Goal: Information Seeking & Learning: Learn about a topic

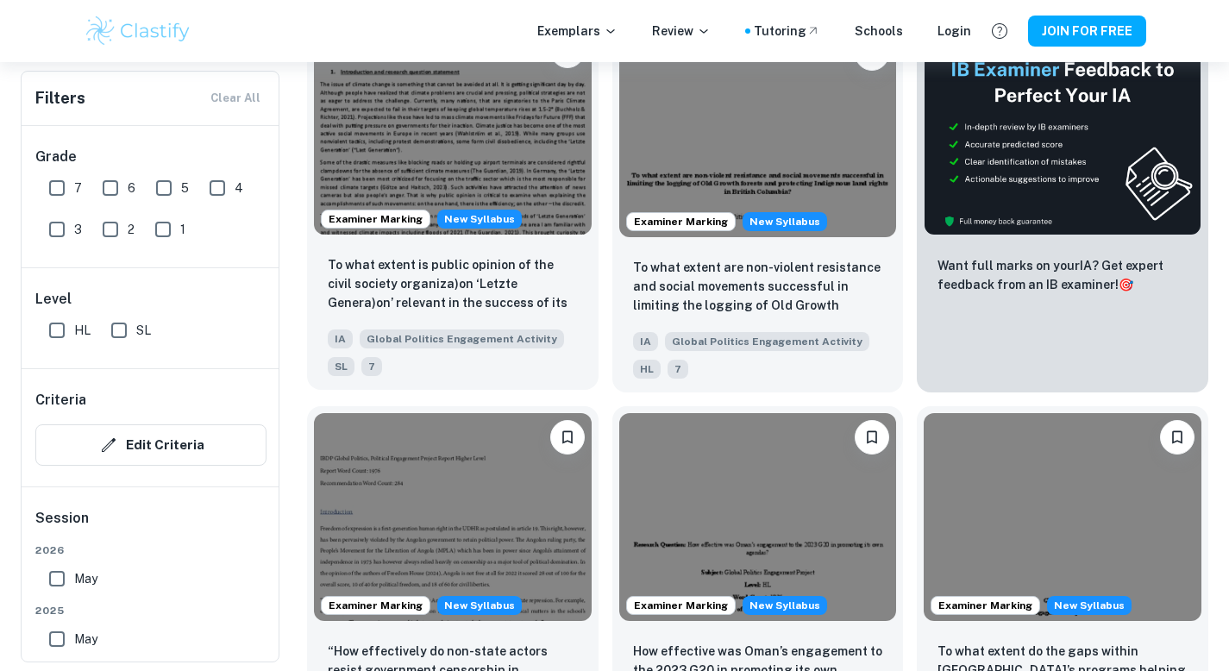
scroll to position [677, 0]
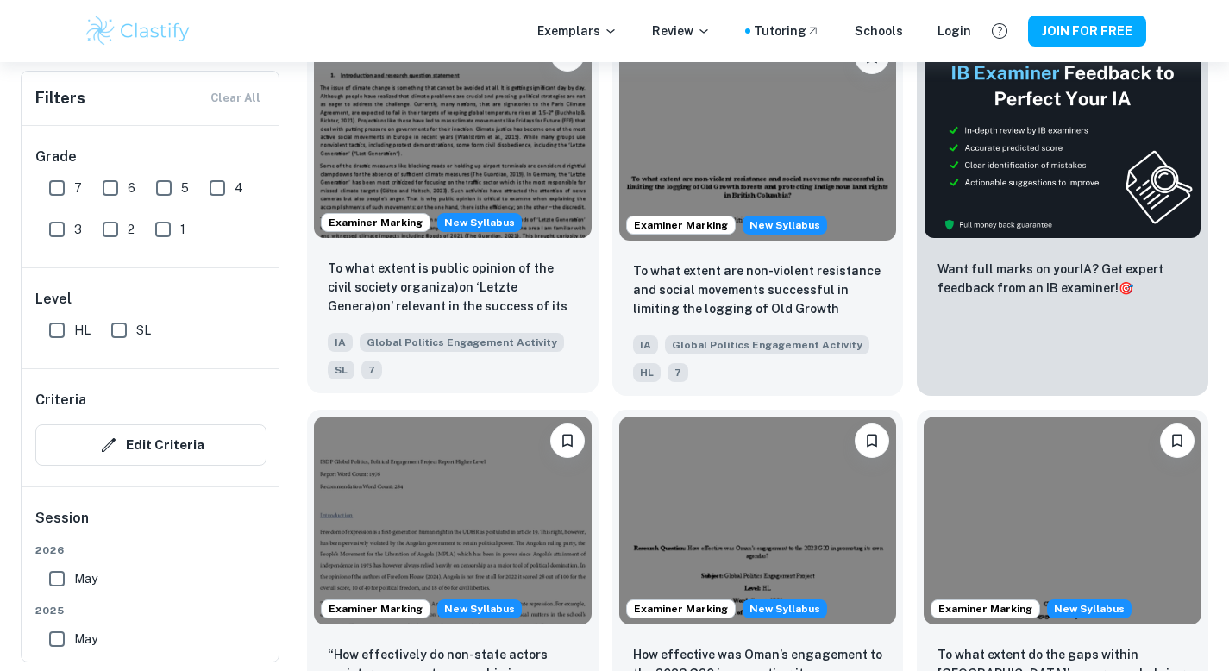
click at [493, 166] on img at bounding box center [453, 134] width 278 height 208
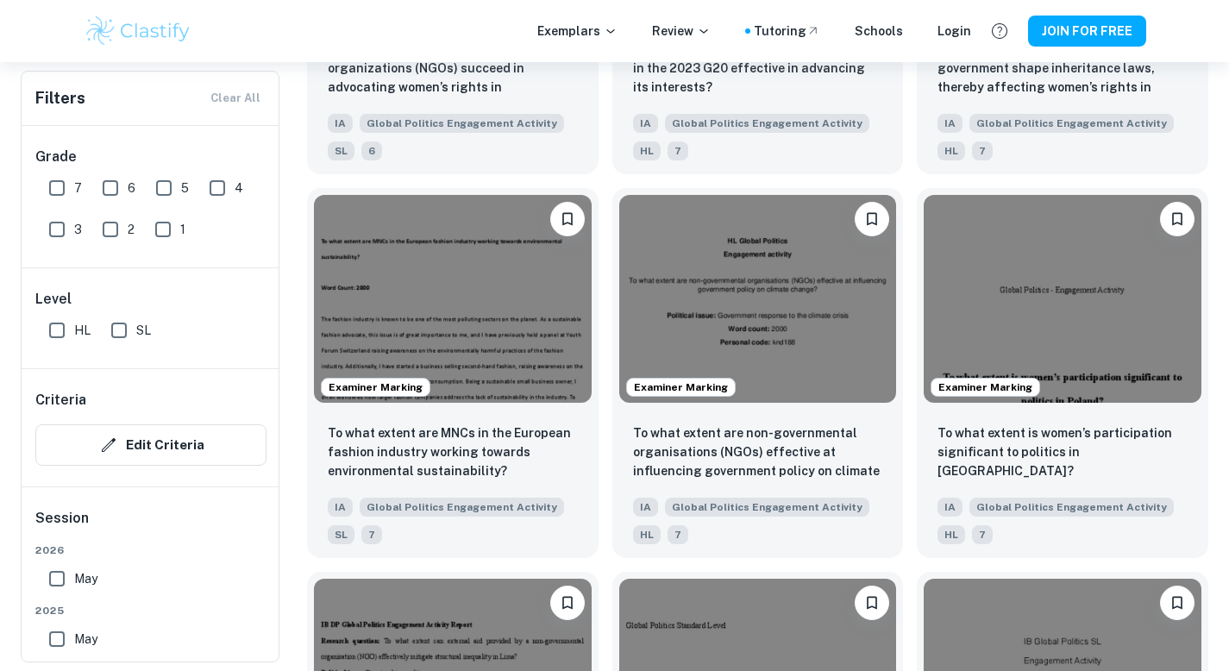
scroll to position [2052, 0]
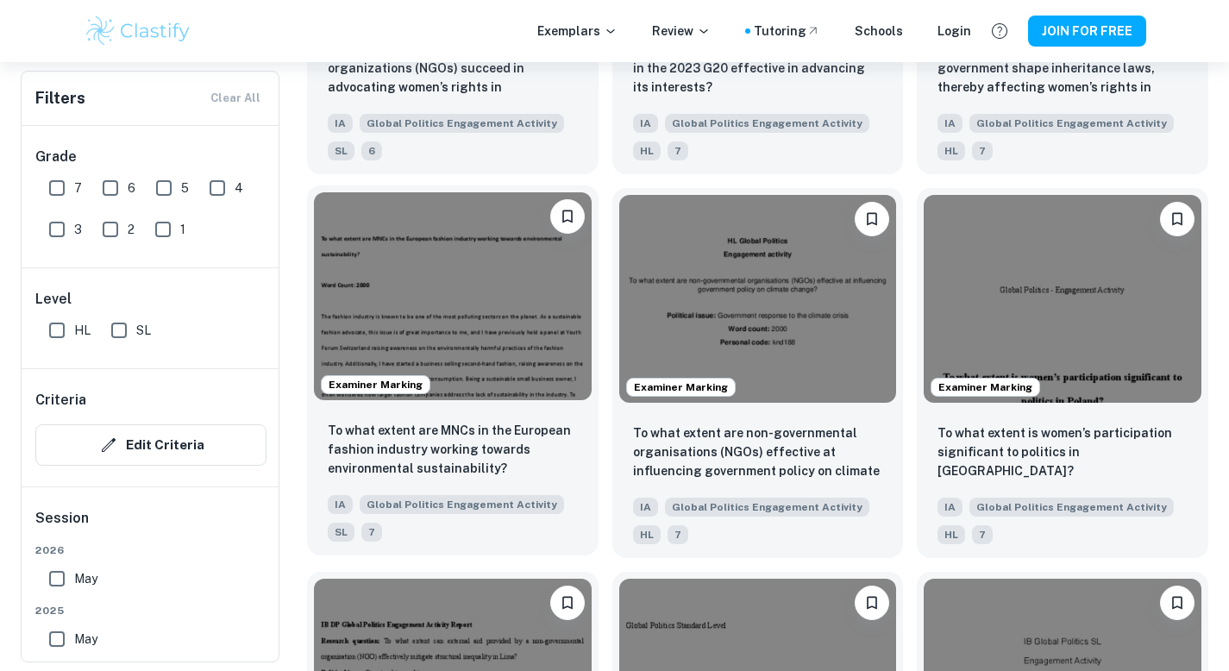
click at [382, 331] on img at bounding box center [453, 296] width 278 height 208
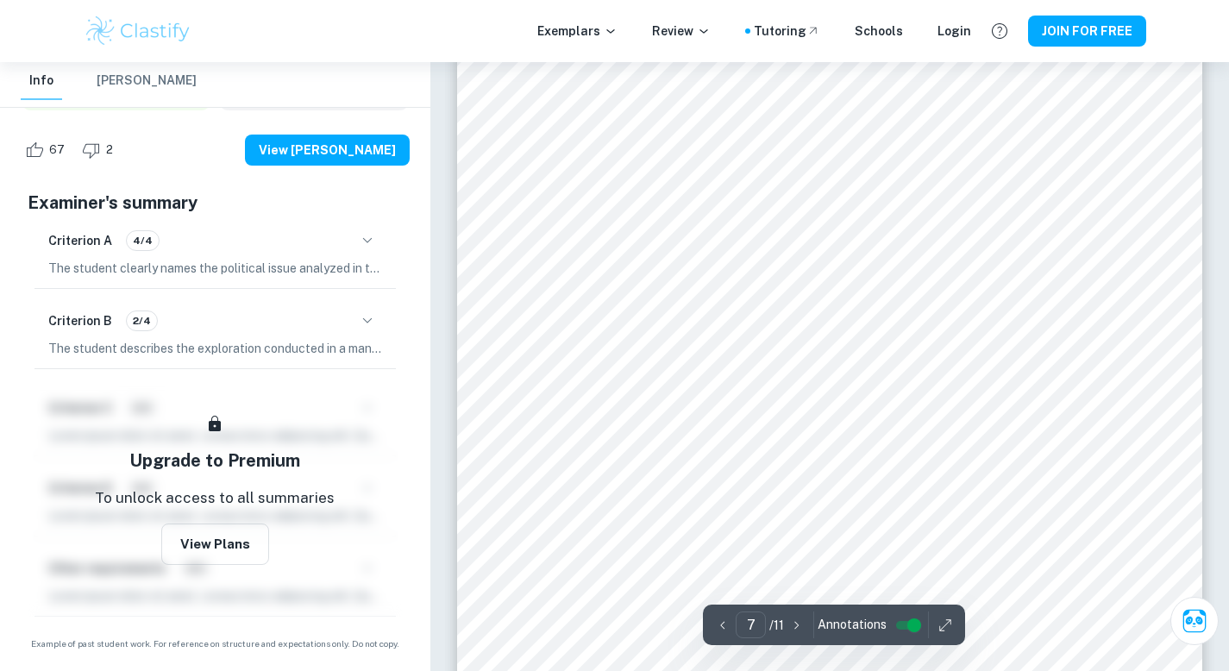
scroll to position [6751, 0]
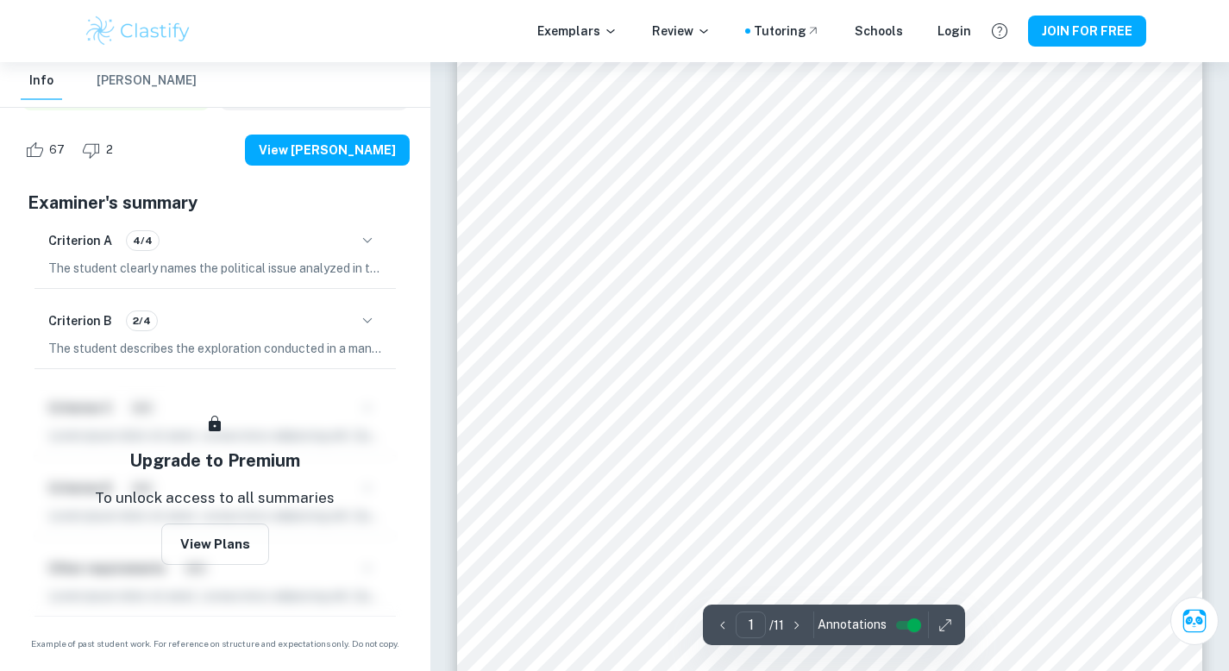
scroll to position [277, 0]
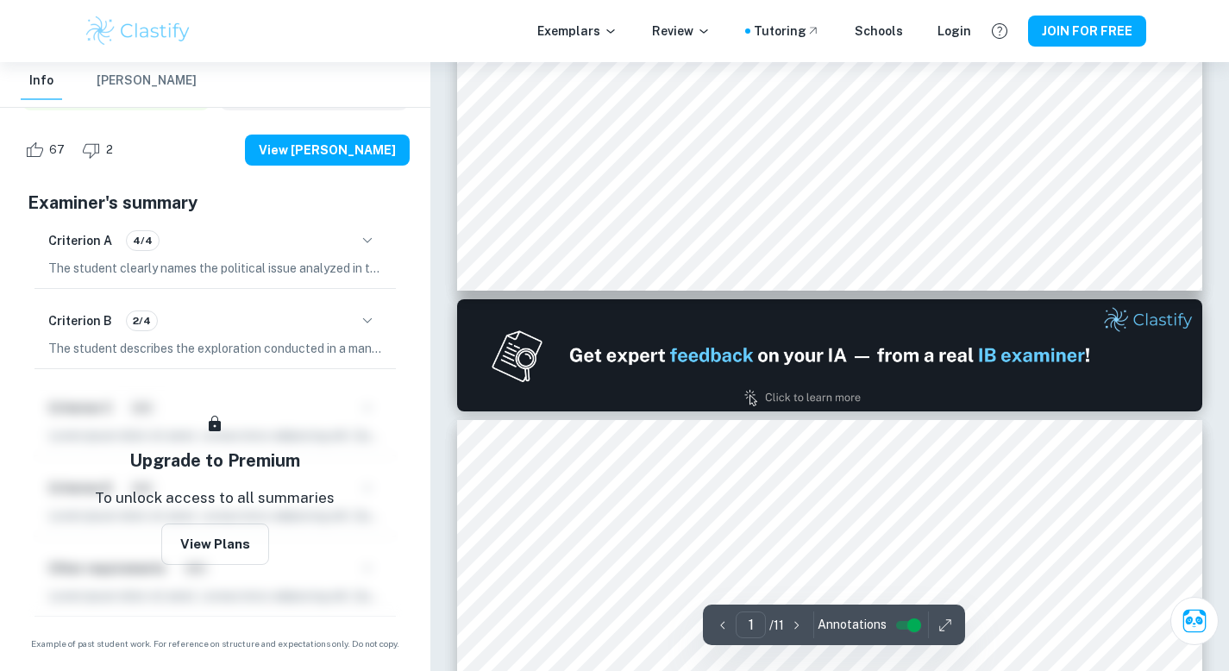
type input "2"
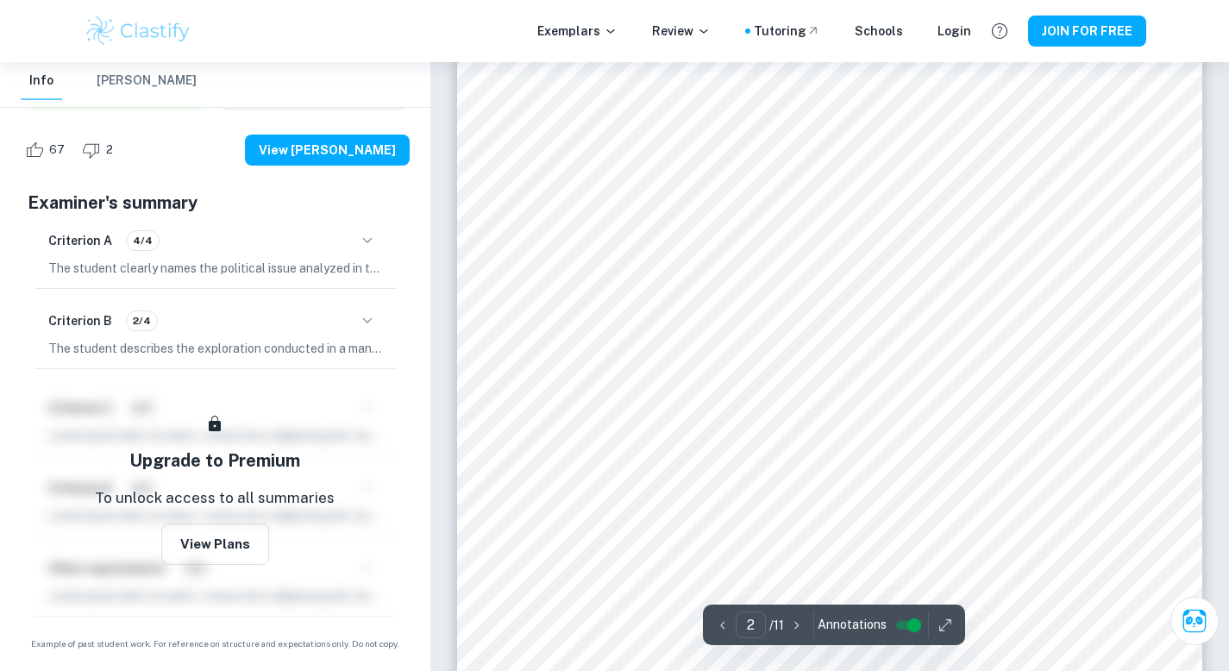
scroll to position [1328, 0]
